Goal: Transaction & Acquisition: Purchase product/service

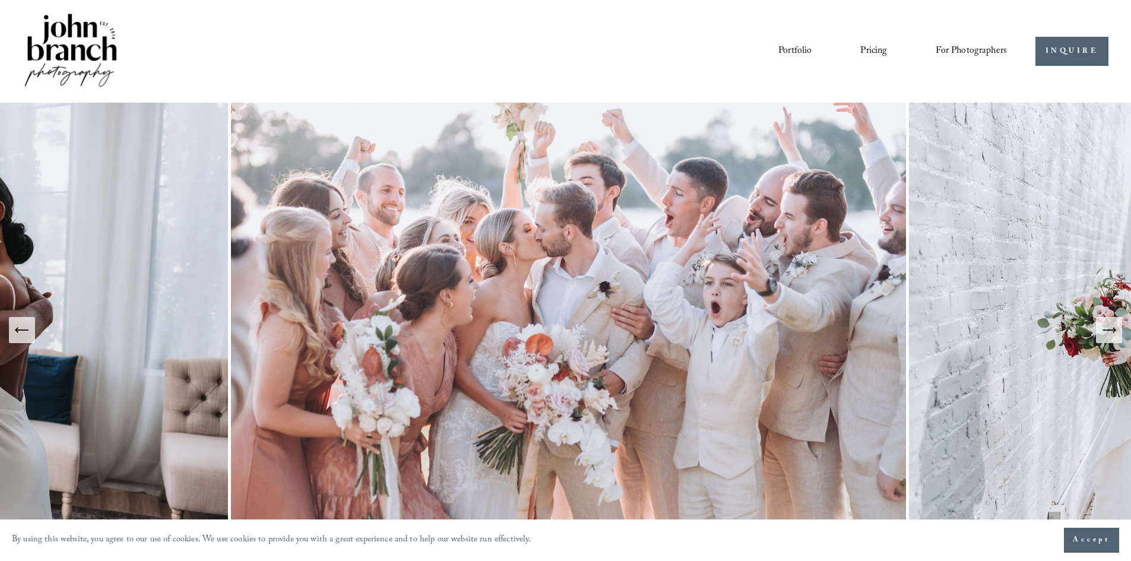
click at [862, 46] on link "Pricing" at bounding box center [874, 51] width 27 height 20
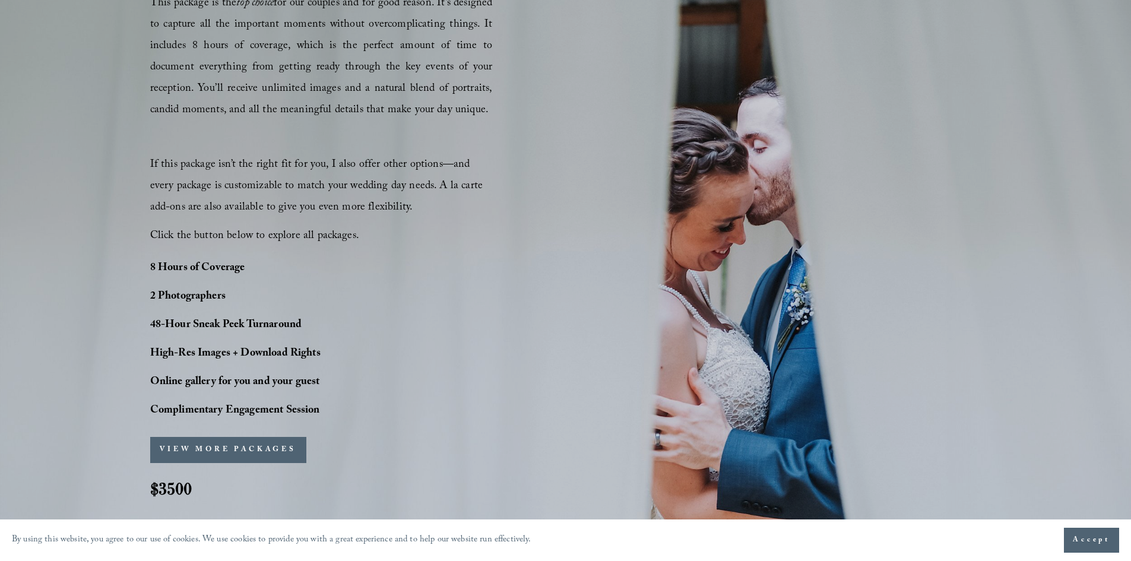
scroll to position [831, 0]
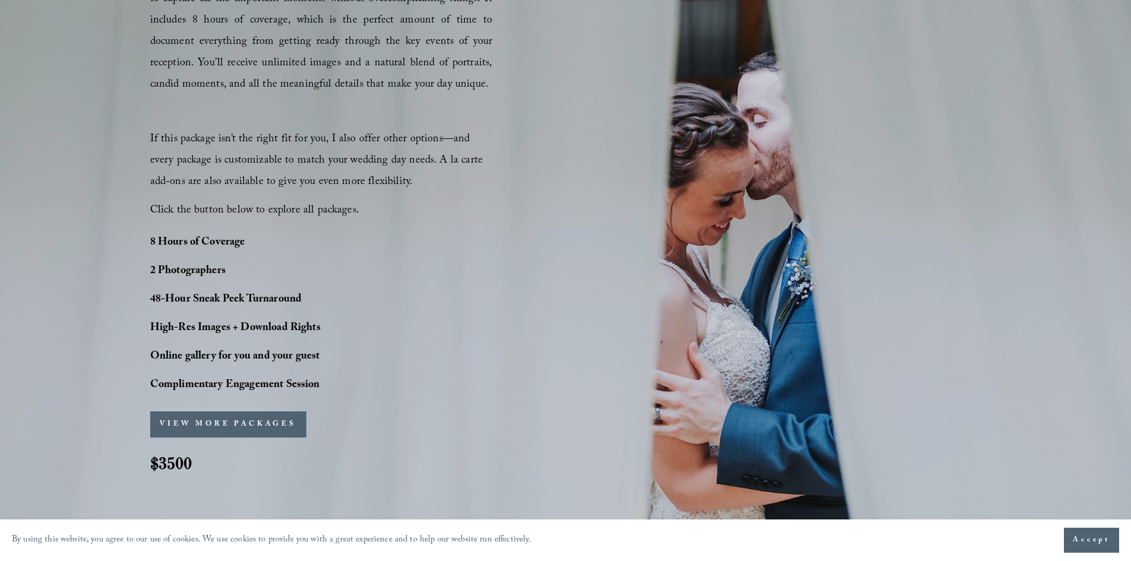
click at [782, 52] on div "PERFECT PHOTO COVERAGE This package is the top choice for our couples and for g…" at bounding box center [565, 204] width 1131 height 579
click at [246, 422] on button "VIEW MORE PACKAGES" at bounding box center [228, 425] width 156 height 26
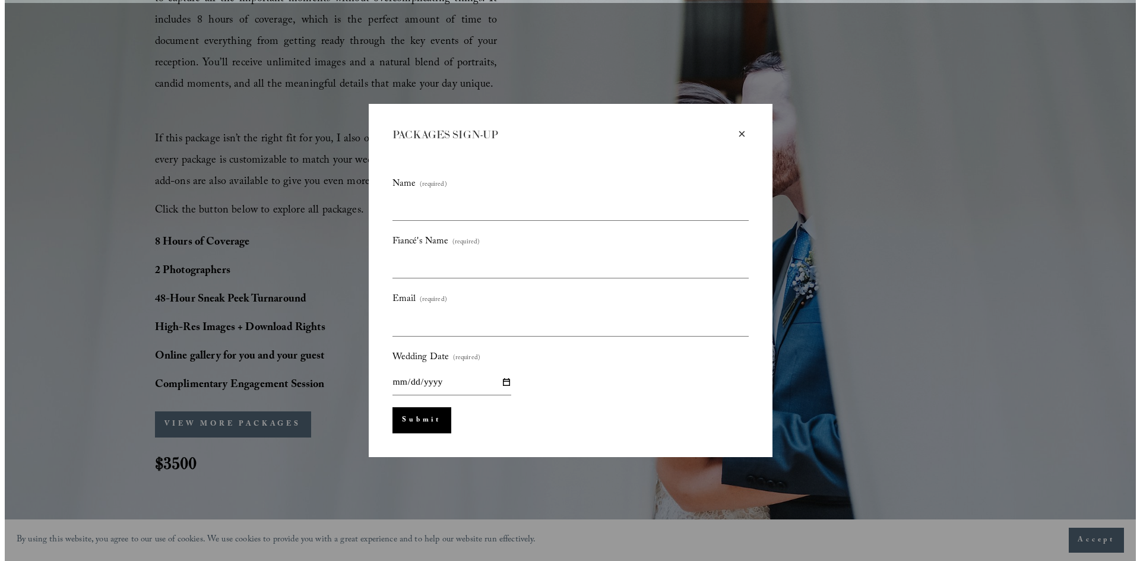
scroll to position [834, 0]
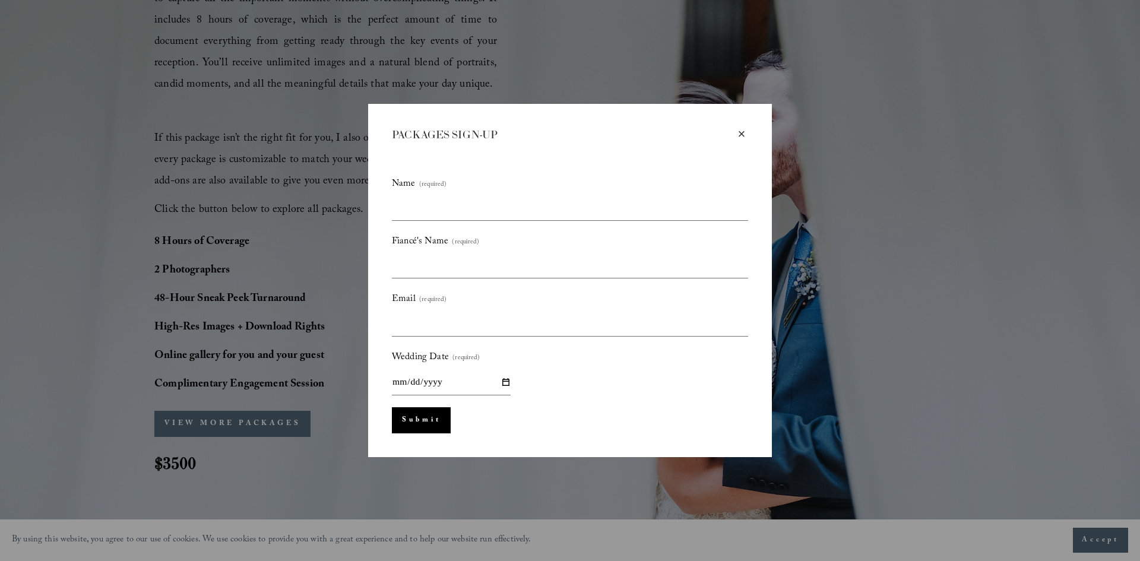
click at [741, 133] on div "×" at bounding box center [741, 134] width 13 height 13
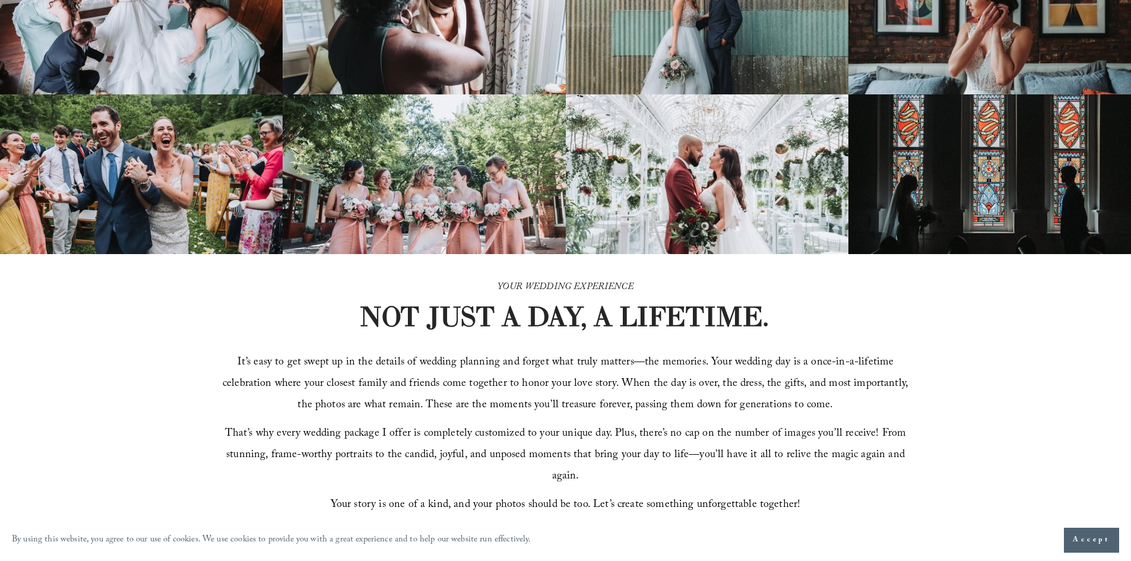
scroll to position [0, 0]
